Goal: Task Accomplishment & Management: Manage account settings

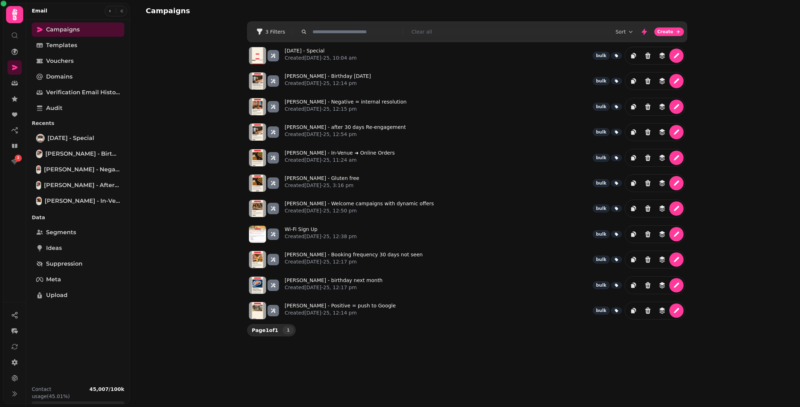
click at [327, 49] on link "[DATE] - Special Created [DATE]-25, 10:04 am" at bounding box center [321, 55] width 72 height 17
select select "**********"
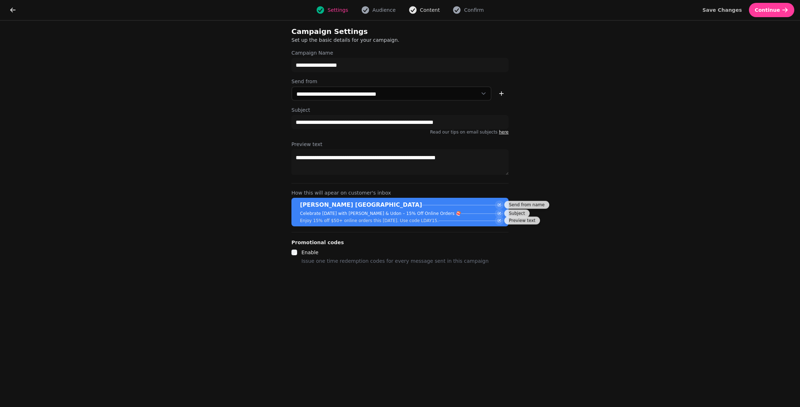
click at [423, 11] on span "Content" at bounding box center [430, 9] width 20 height 7
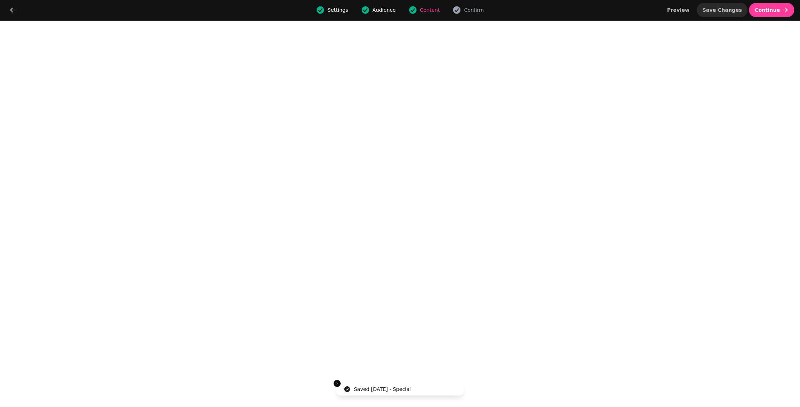
click at [730, 11] on span "Save Changes" at bounding box center [723, 10] width 40 height 5
click at [462, 10] on button "Confirm" at bounding box center [468, 10] width 40 height 9
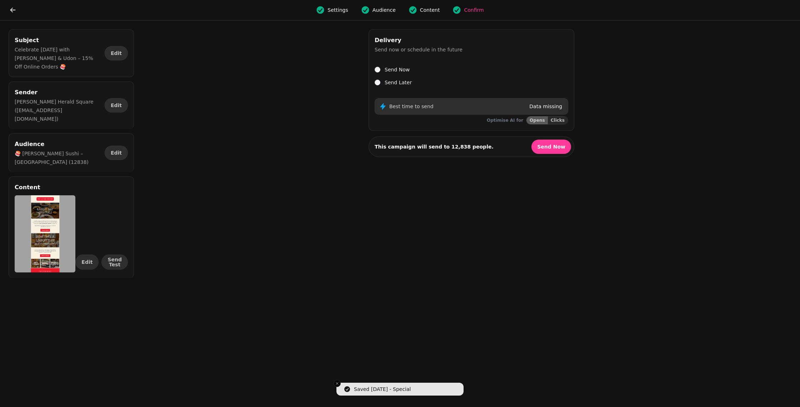
click at [428, 10] on span "Content" at bounding box center [430, 9] width 20 height 7
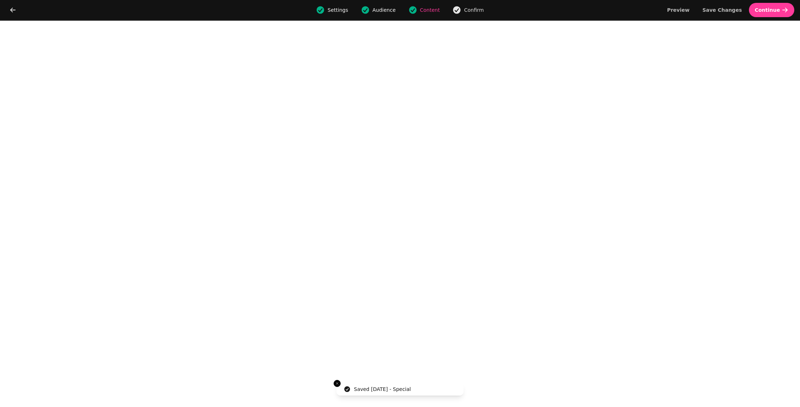
click at [466, 9] on span "Confirm" at bounding box center [474, 9] width 20 height 7
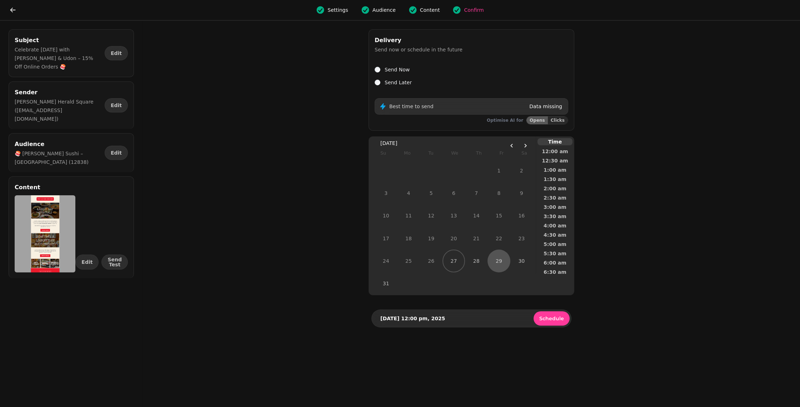
click at [504, 264] on button "29" at bounding box center [499, 261] width 23 height 23
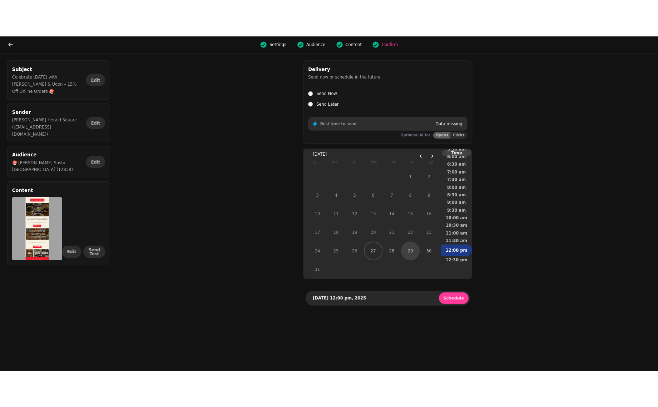
scroll to position [126, 0]
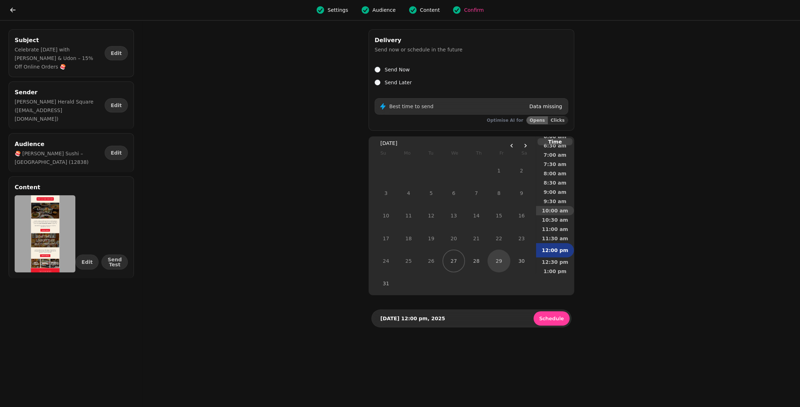
click at [558, 209] on span "10:00 am" at bounding box center [555, 210] width 26 height 5
click at [608, 224] on div "Subject Celebrate [DATE] with [PERSON_NAME] & Udon – 15% Off Online Orders 🍣 Ed…" at bounding box center [400, 214] width 800 height 387
click at [549, 319] on span "Schedule" at bounding box center [551, 318] width 25 height 5
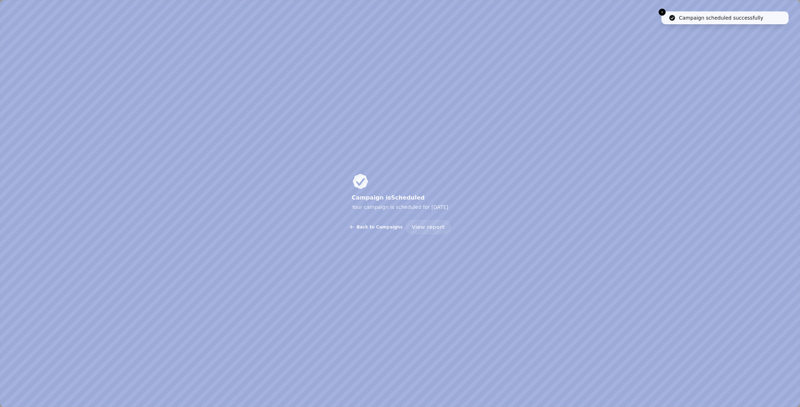
click at [389, 227] on span "Back to Campaigns" at bounding box center [380, 227] width 46 height 4
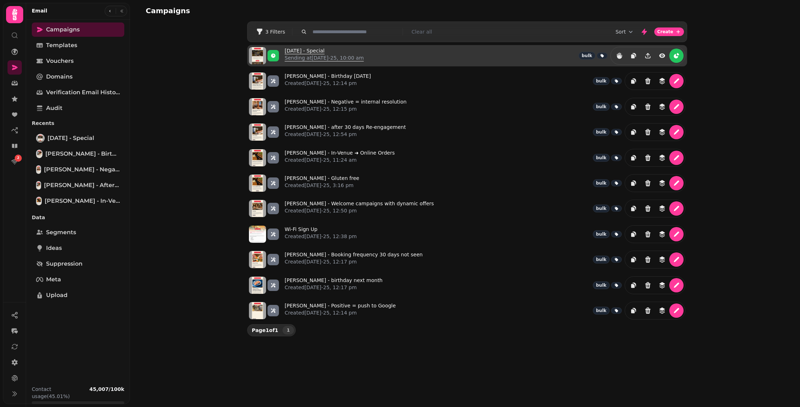
click at [326, 51] on link "[DATE] - Special Sending at [DATE]-25, 10:00 am" at bounding box center [324, 55] width 79 height 17
